Goal: Task Accomplishment & Management: Manage account settings

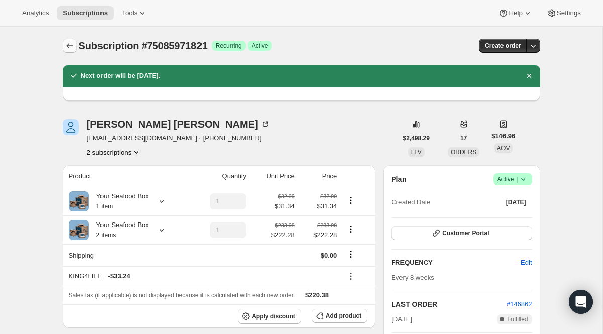
click at [70, 43] on icon "Subscriptions" at bounding box center [70, 46] width 10 height 10
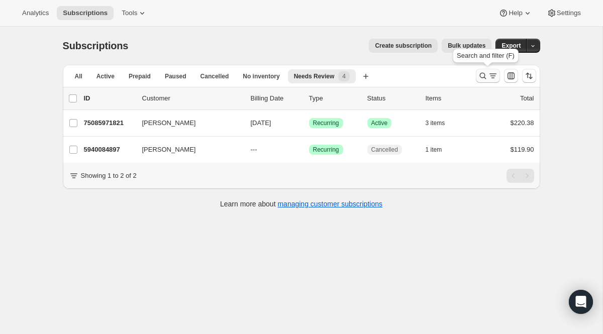
click at [494, 77] on icon "Search and filter results" at bounding box center [493, 76] width 10 height 10
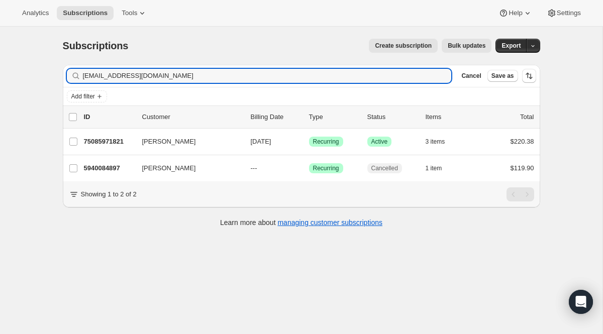
drag, startPoint x: 231, startPoint y: 76, endPoint x: 4, endPoint y: 73, distance: 226.6
click at [4, 73] on div "Subscriptions. This page is ready Subscriptions Create subscription Bulk update…" at bounding box center [301, 194] width 602 height 334
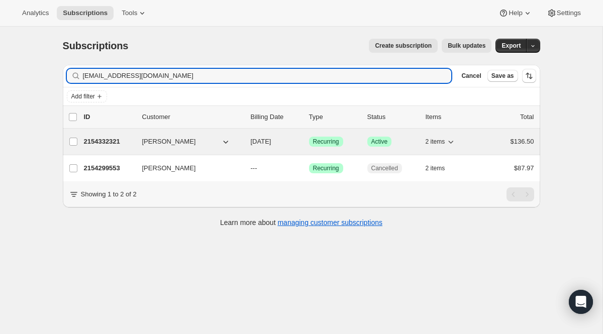
type input "[EMAIL_ADDRESS][DOMAIN_NAME]"
click at [321, 139] on span "Recurring" at bounding box center [326, 142] width 26 height 8
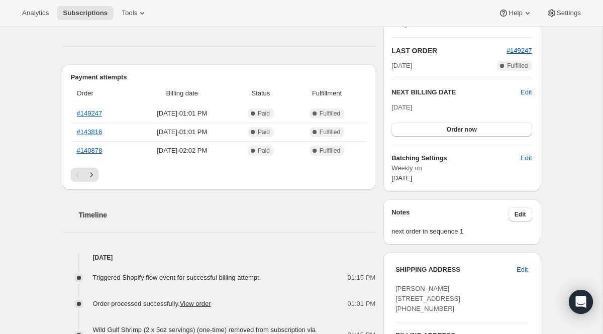
scroll to position [288, 0]
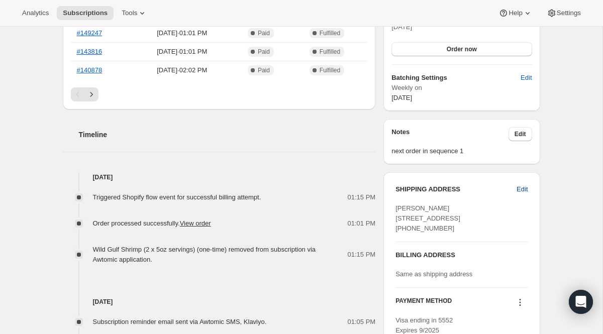
click at [528, 184] on button "Edit" at bounding box center [521, 189] width 23 height 16
select select "CA"
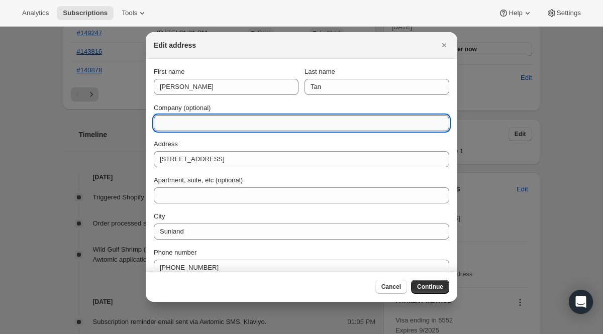
click at [218, 124] on input "Company (optional)" at bounding box center [301, 123] width 295 height 16
type input "Deliver to Front Door Only"
click at [428, 284] on span "Continue" at bounding box center [430, 287] width 26 height 8
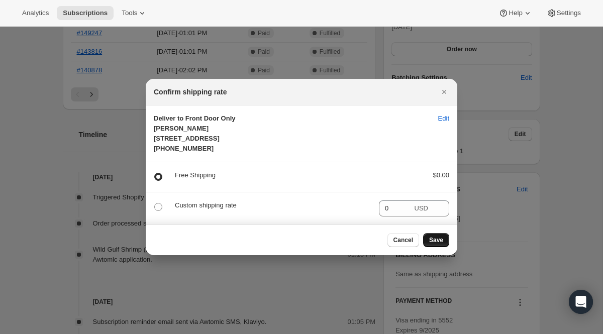
click at [433, 244] on span "Save" at bounding box center [436, 240] width 14 height 8
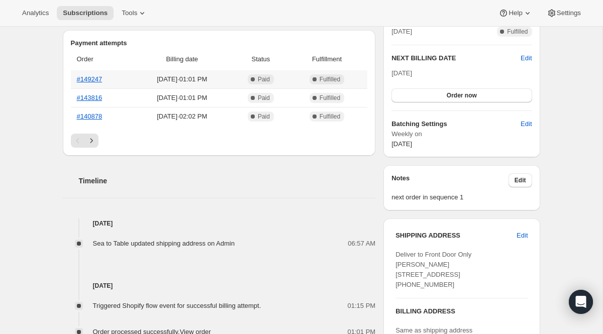
scroll to position [0, 0]
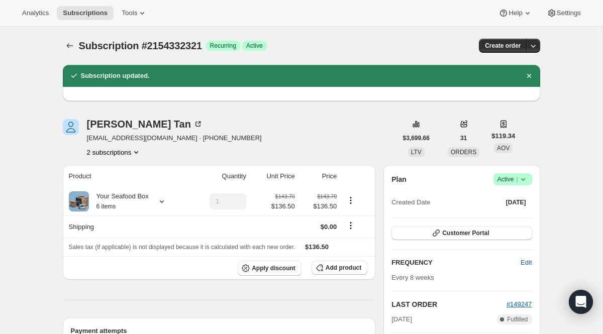
click at [67, 49] on icon "Subscriptions" at bounding box center [70, 46] width 10 height 10
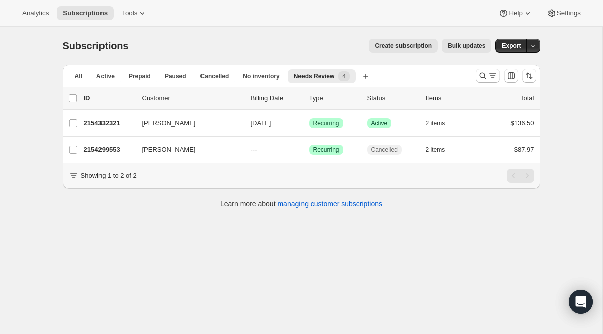
click at [478, 85] on div at bounding box center [506, 76] width 68 height 20
click at [482, 79] on icon "Search and filter results" at bounding box center [483, 76] width 10 height 10
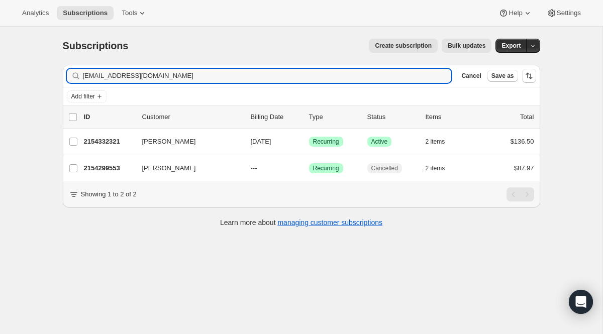
drag, startPoint x: 225, startPoint y: 72, endPoint x: 58, endPoint y: 67, distance: 166.9
click at [58, 67] on div "Filter subscribers [EMAIL_ADDRESS][DOMAIN_NAME] Clear Cancel Save as Add filter…" at bounding box center [297, 147] width 485 height 181
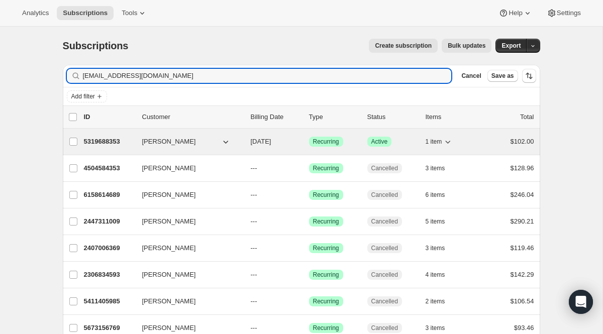
type input "[EMAIL_ADDRESS][DOMAIN_NAME]"
click at [318, 142] on span "Recurring" at bounding box center [326, 142] width 26 height 8
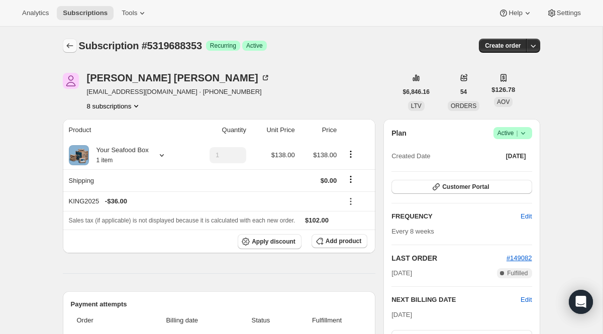
click at [72, 48] on icon "Subscriptions" at bounding box center [70, 46] width 10 height 10
